Goal: Information Seeking & Learning: Find specific page/section

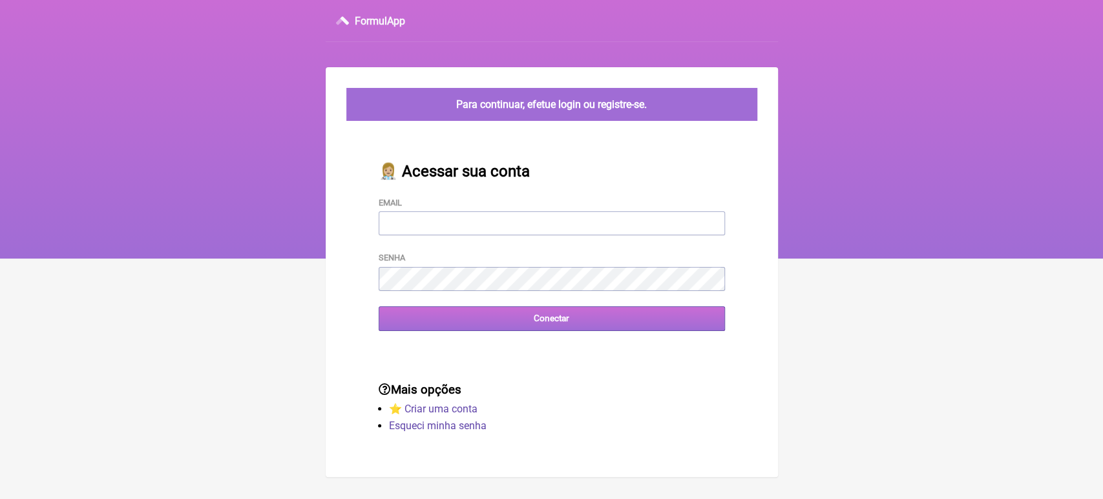
type input "[EMAIL_ADDRESS][DOMAIN_NAME]"
click at [414, 322] on input "Conectar" at bounding box center [552, 318] width 346 height 24
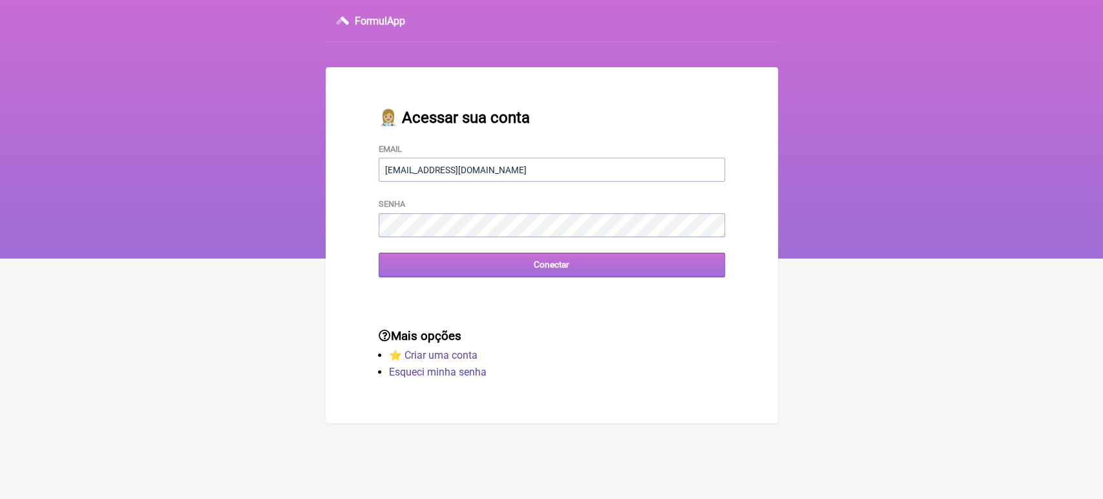
click at [477, 276] on input "Conectar" at bounding box center [552, 265] width 346 height 24
click at [496, 274] on input "Conectar" at bounding box center [552, 265] width 346 height 24
click at [482, 282] on div "👩🏼‍⚕️ Acessar sua conta Email vini_paschoal@yahoo.com.br Senha Conectar" at bounding box center [552, 193] width 388 height 210
click at [489, 273] on input "Conectar" at bounding box center [552, 265] width 346 height 24
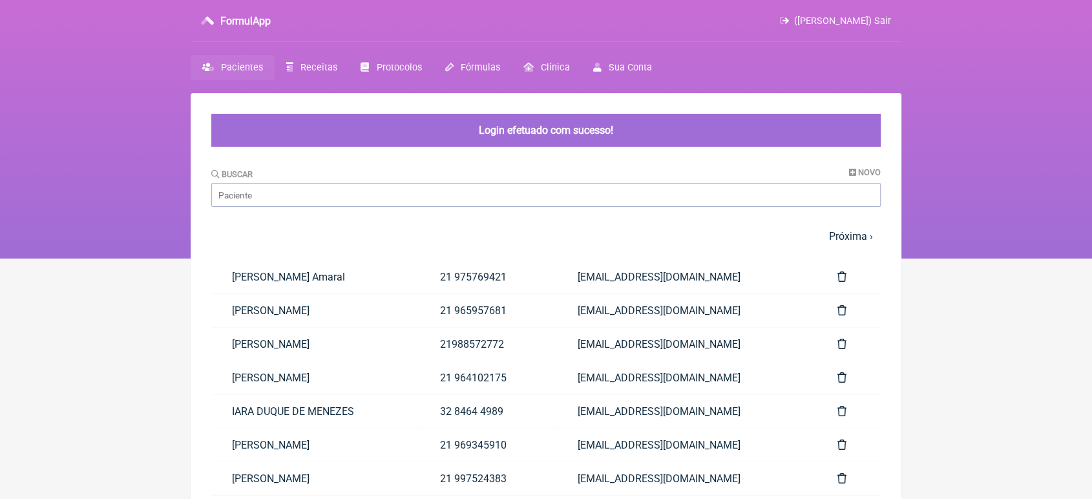
click at [414, 322] on link "lucas Miranda Coelho" at bounding box center [315, 310] width 208 height 33
click at [426, 205] on input "Buscar" at bounding box center [545, 195] width 669 height 24
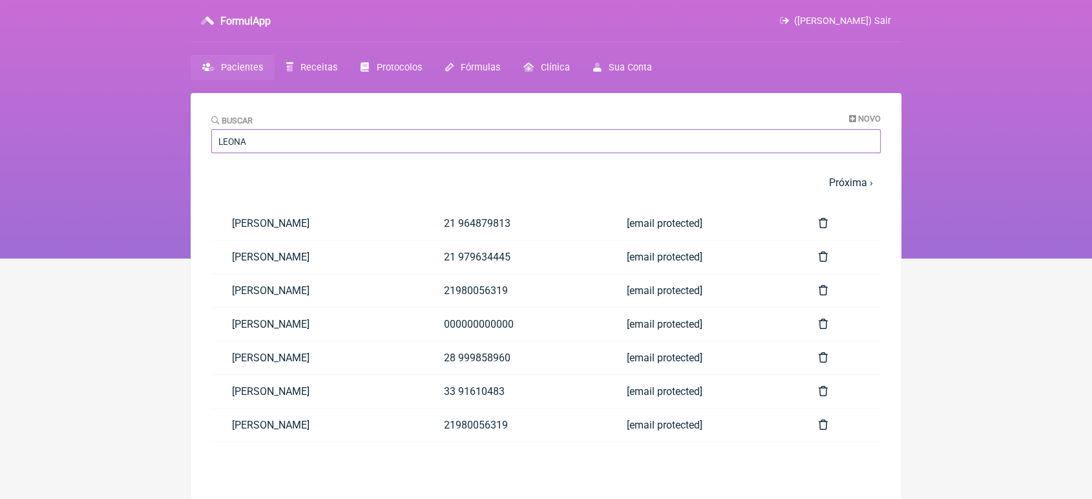
type input "LEONA"
click at [131, 185] on nav "FormulApp (VINICIUS VIEIRA PASCHOAL) Sair Pacientes Receitas Protocolos Fórmula…" at bounding box center [546, 129] width 1092 height 258
click at [273, 432] on link "Leonardo Xavier Bello" at bounding box center [317, 424] width 212 height 33
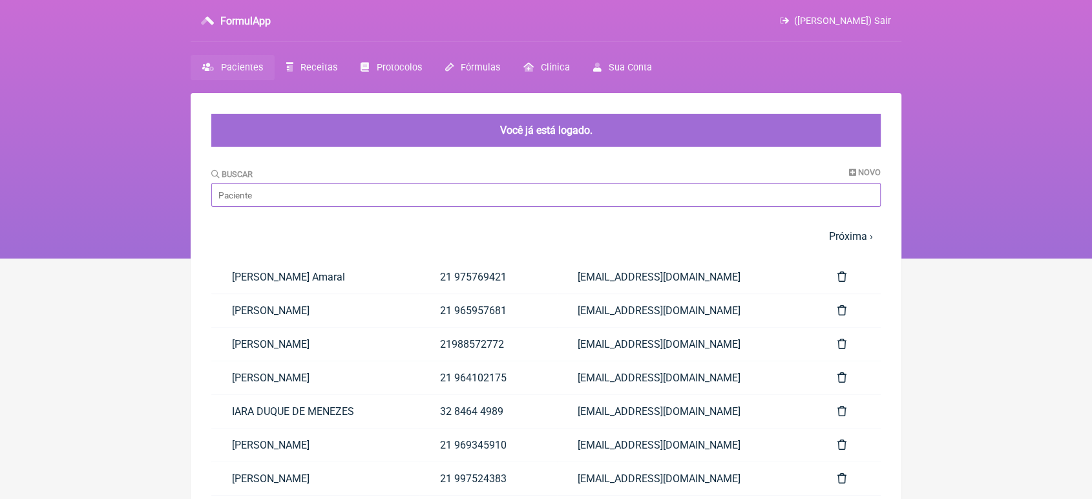
click at [414, 183] on input "Buscar" at bounding box center [545, 195] width 669 height 24
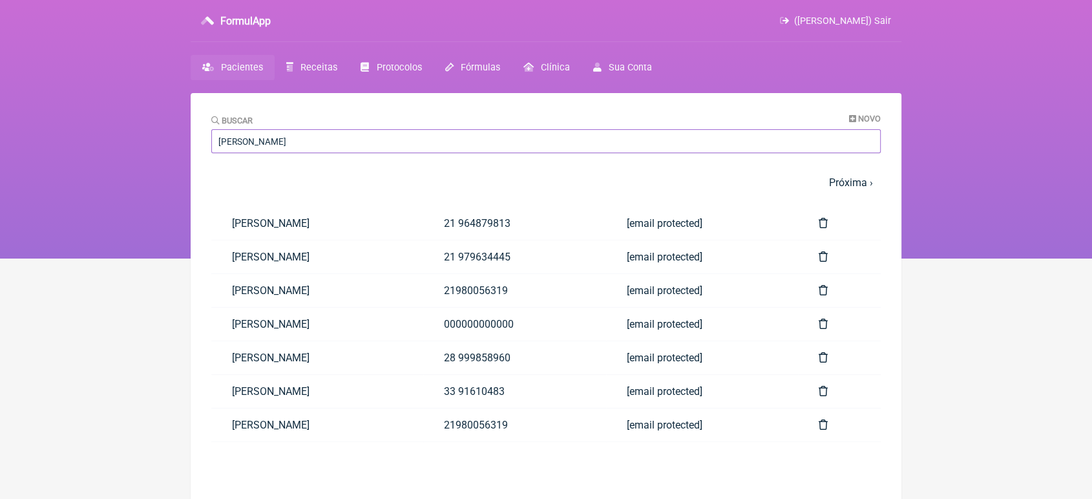
type input "leonardo"
click at [360, 260] on link "LEONARDO GONÇALVES ESTEVO" at bounding box center [317, 256] width 212 height 33
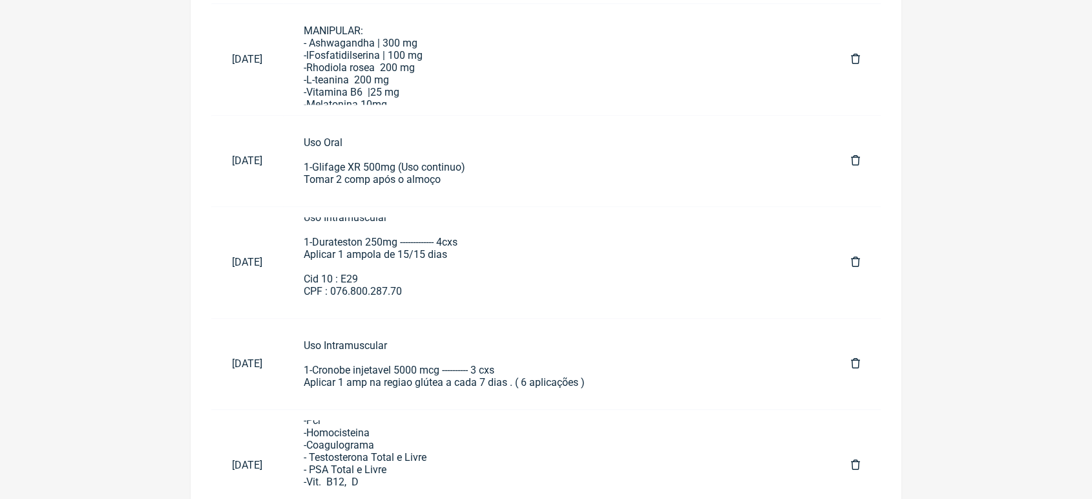
scroll to position [926, 0]
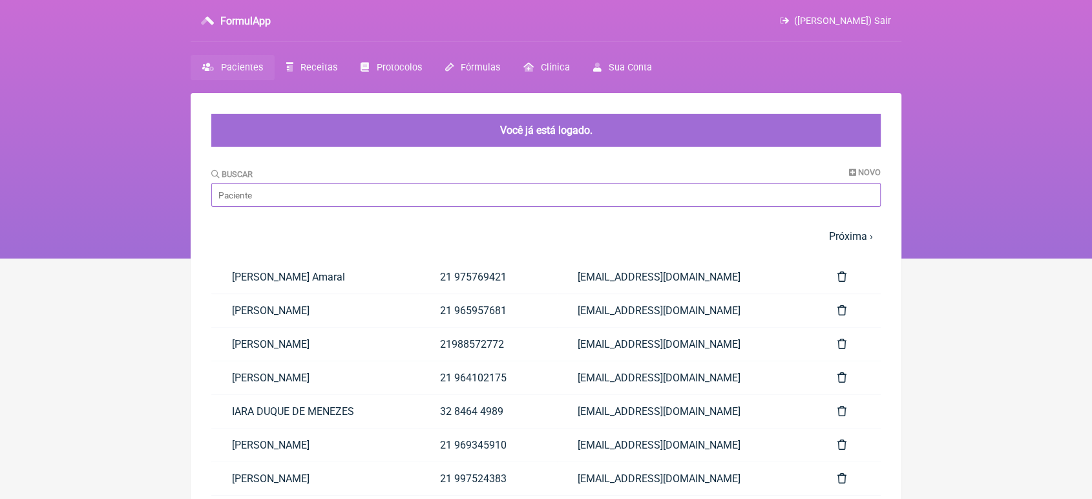
click at [384, 189] on input "Buscar" at bounding box center [545, 195] width 669 height 24
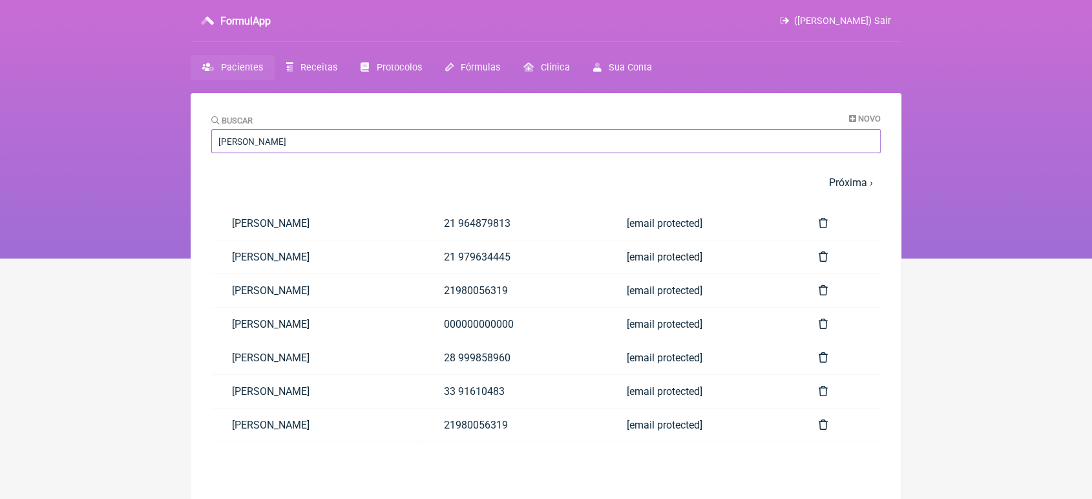
type input "[PERSON_NAME]"
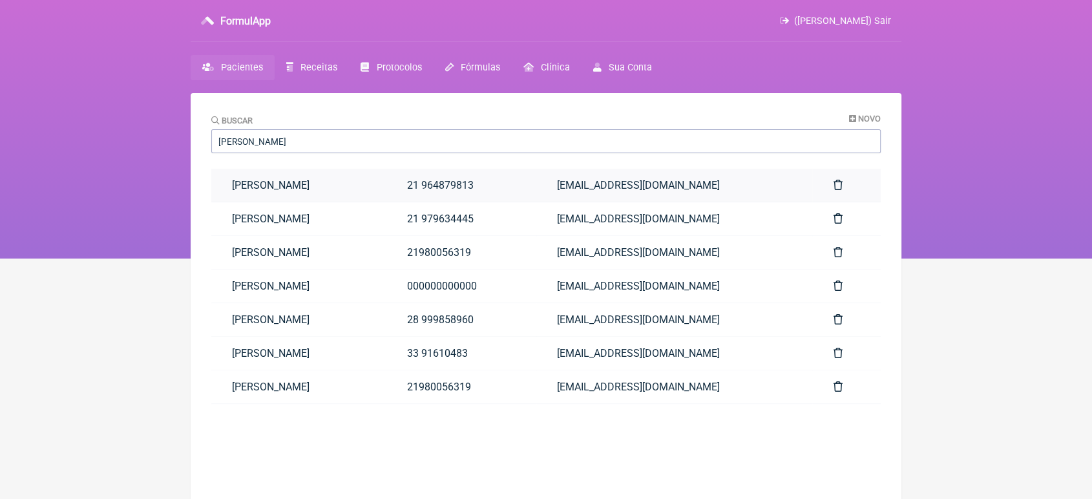
click at [447, 188] on link "21 964879813" at bounding box center [461, 185] width 151 height 33
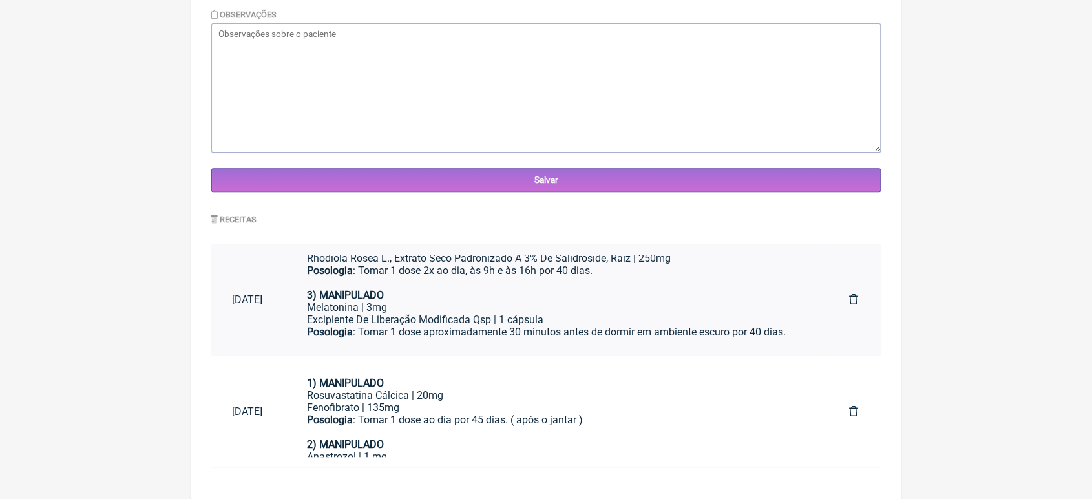
scroll to position [132, 0]
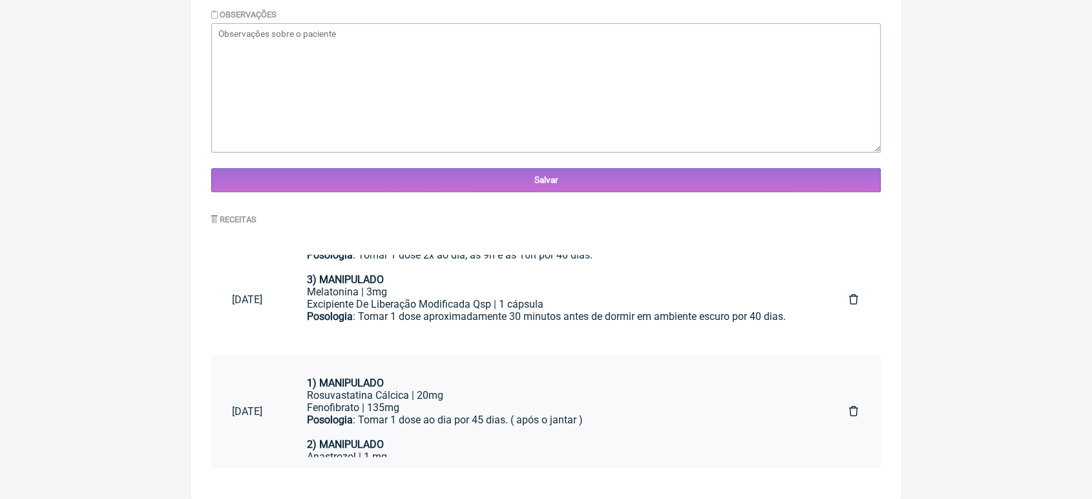
click at [818, 455] on link "1) MANIPULADO Rosuvastatina Cálcica | 20mg Fenofibrato | 135mg Posologia : Toma…" at bounding box center [557, 411] width 542 height 90
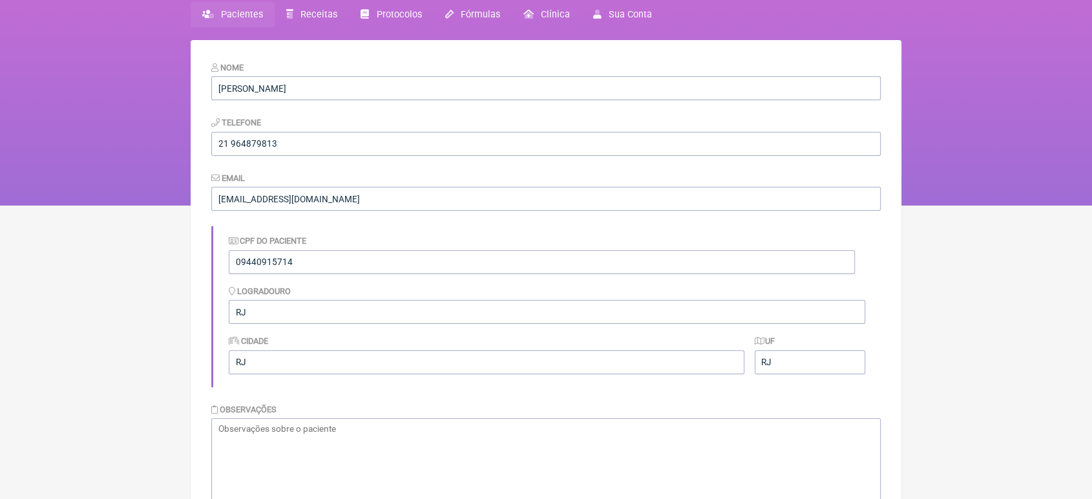
scroll to position [0, 0]
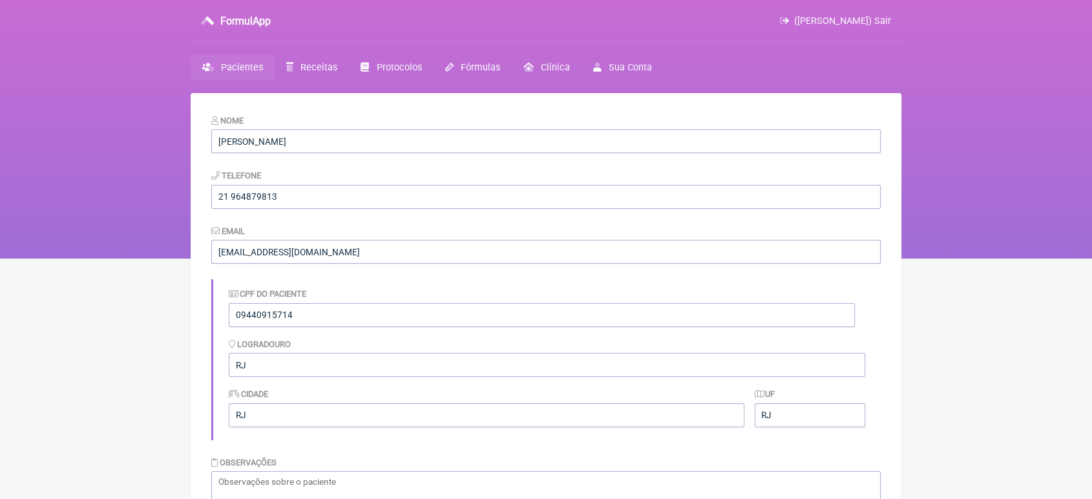
click at [224, 75] on link "Pacientes" at bounding box center [233, 67] width 84 height 25
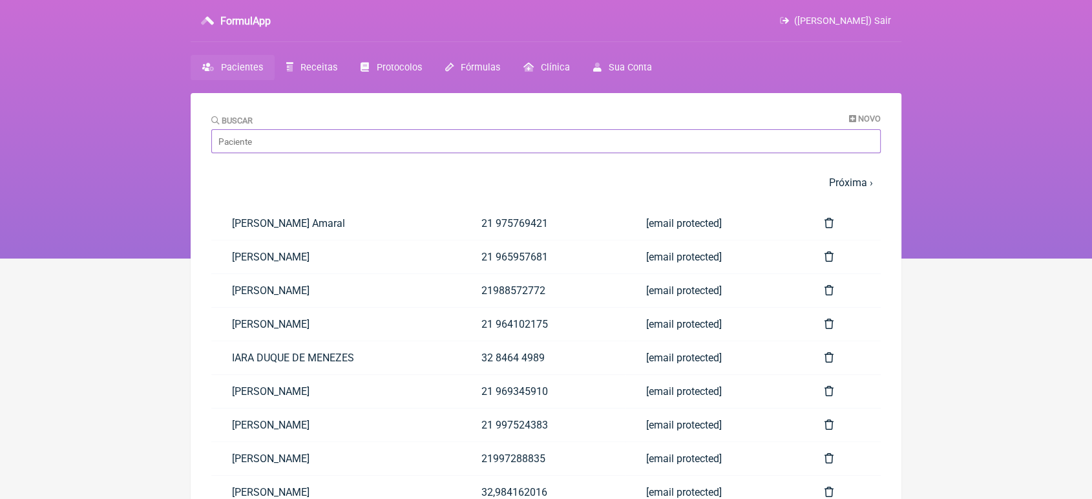
click at [302, 153] on input "Buscar" at bounding box center [545, 141] width 669 height 24
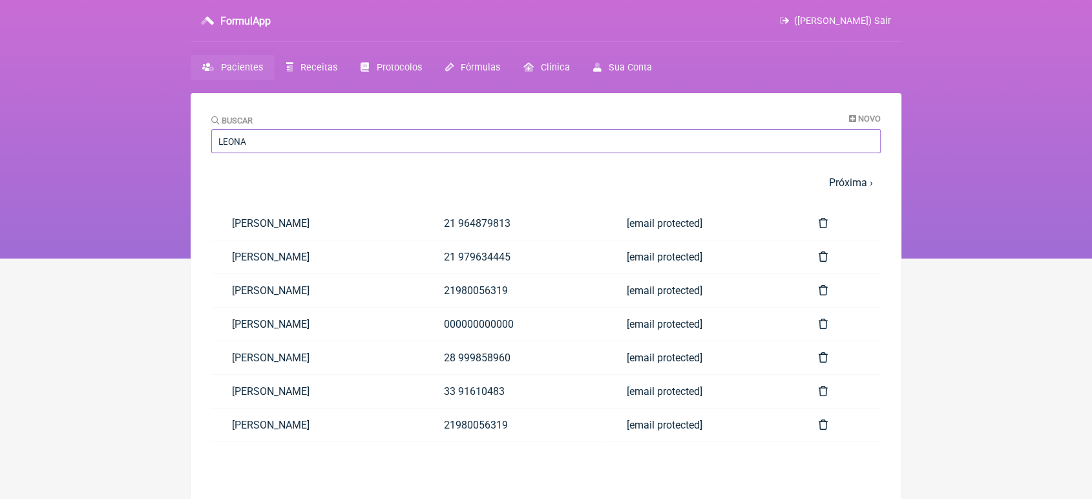
type input "leonardo"
click at [351, 393] on link "[PERSON_NAME]" at bounding box center [317, 391] width 212 height 33
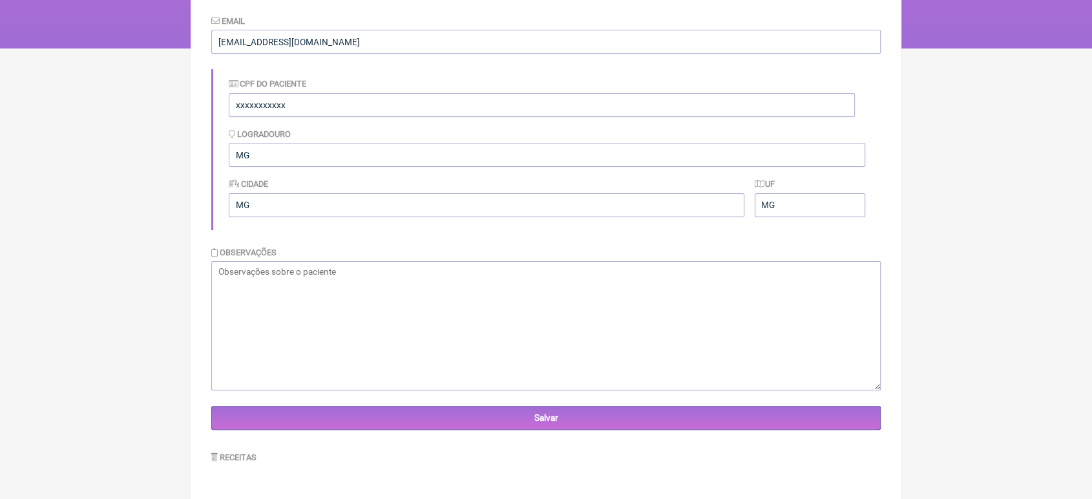
scroll to position [182, 0]
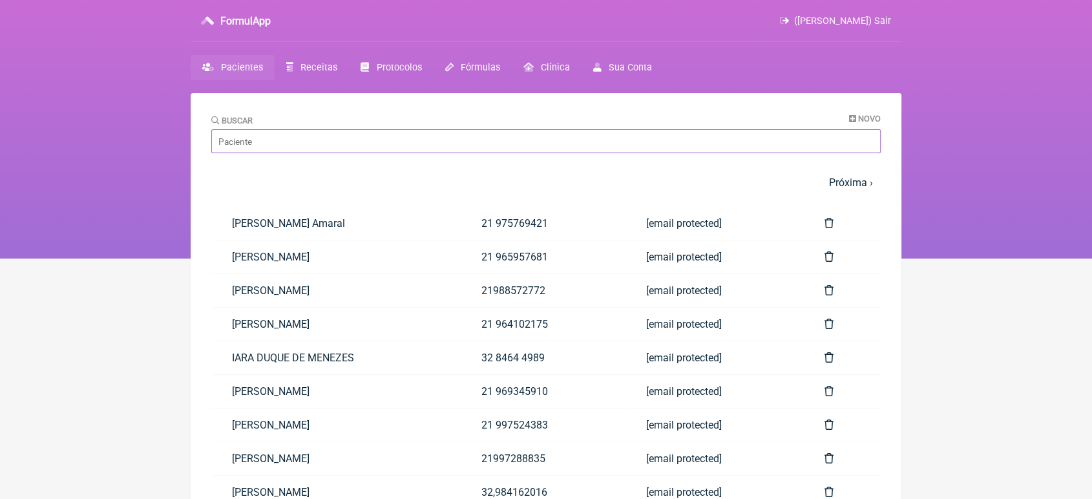
click at [240, 153] on input "Buscar" at bounding box center [545, 141] width 669 height 24
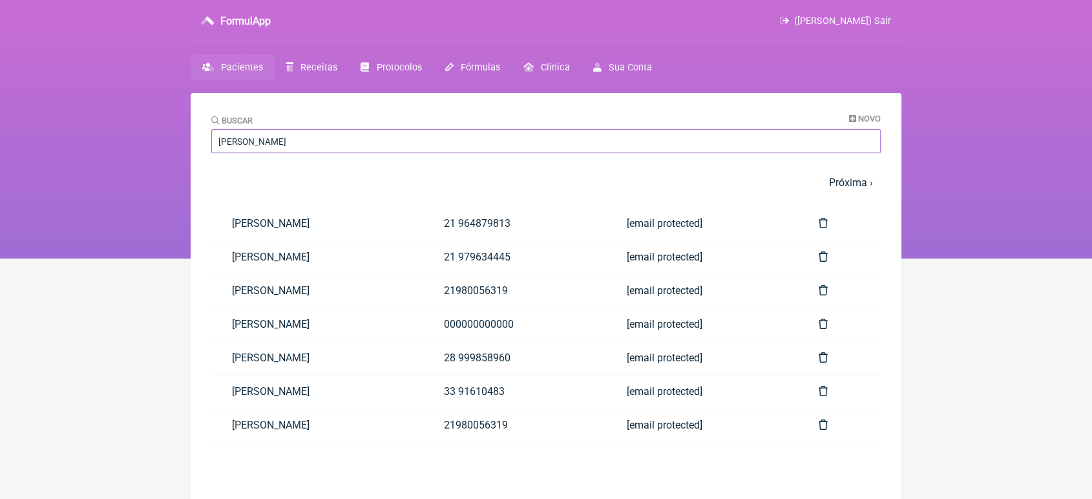
type input "[PERSON_NAME]"
click at [325, 154] on main "Buscar Novo LEONardo 1 2 3 4 5 … Próxima › Última » Paciente Telefone Email LEO…" at bounding box center [546, 342] width 711 height 499
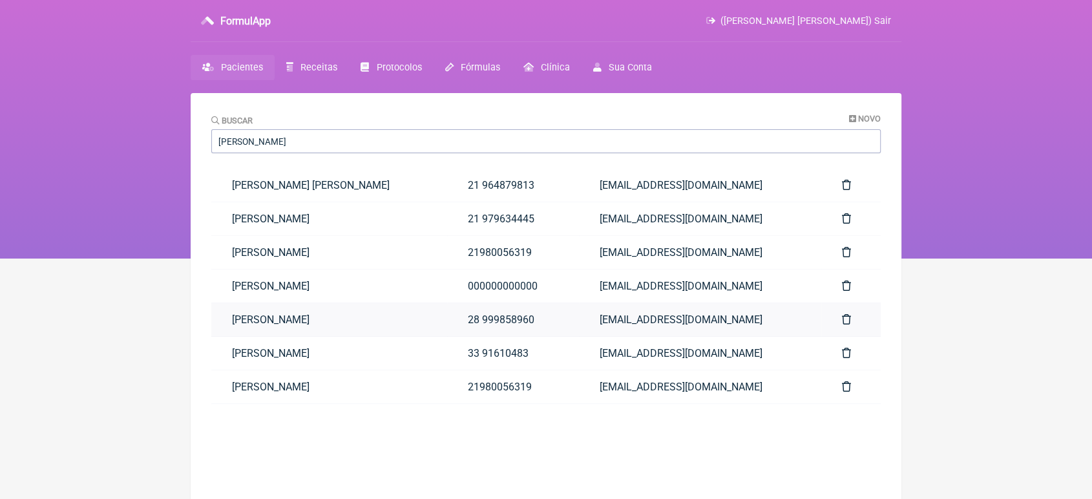
click at [313, 326] on link "[PERSON_NAME]" at bounding box center [329, 319] width 236 height 33
